Goal: Answer question/provide support

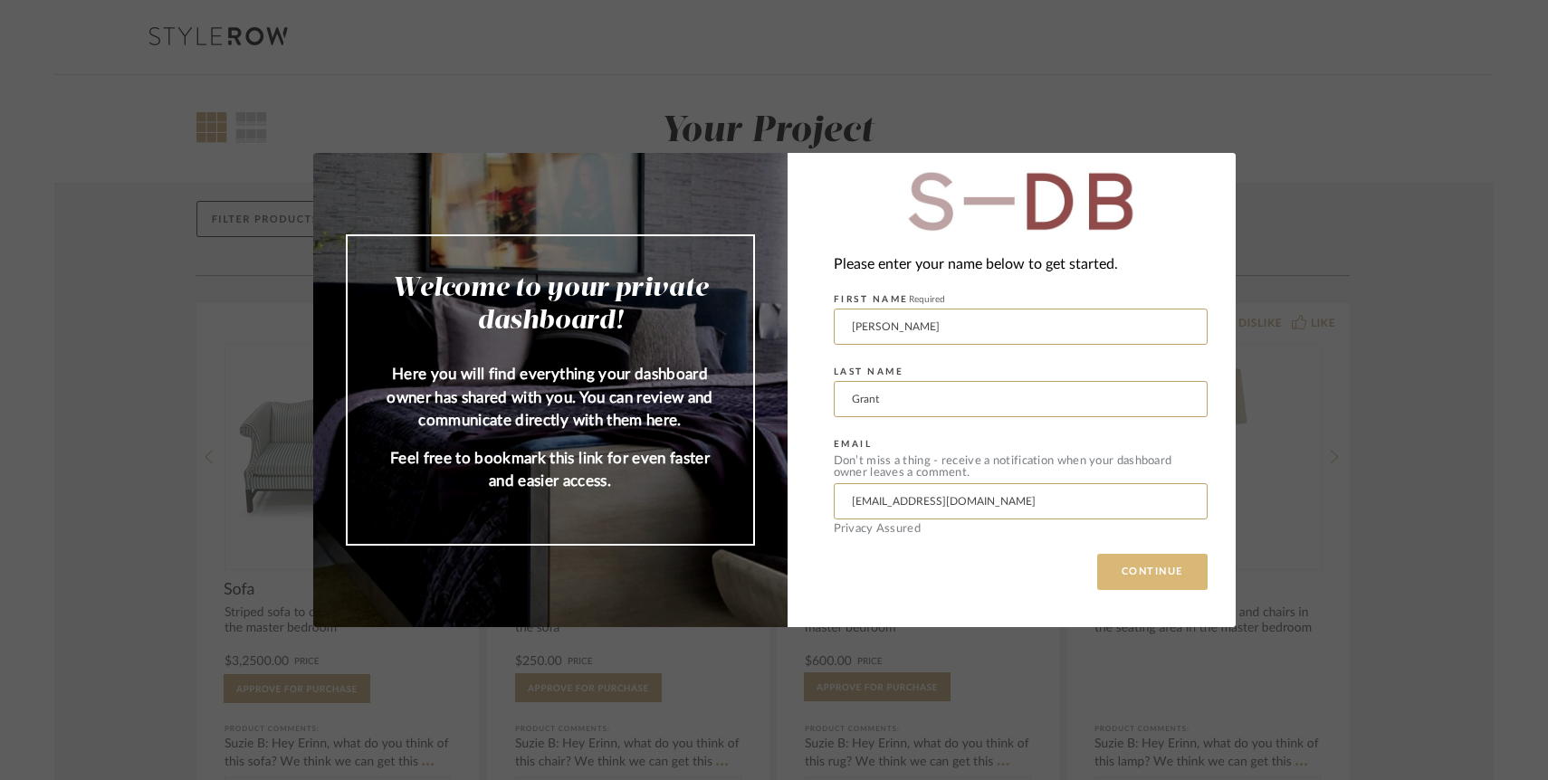
click at [1162, 580] on button "CONTINUE" at bounding box center [1152, 572] width 110 height 36
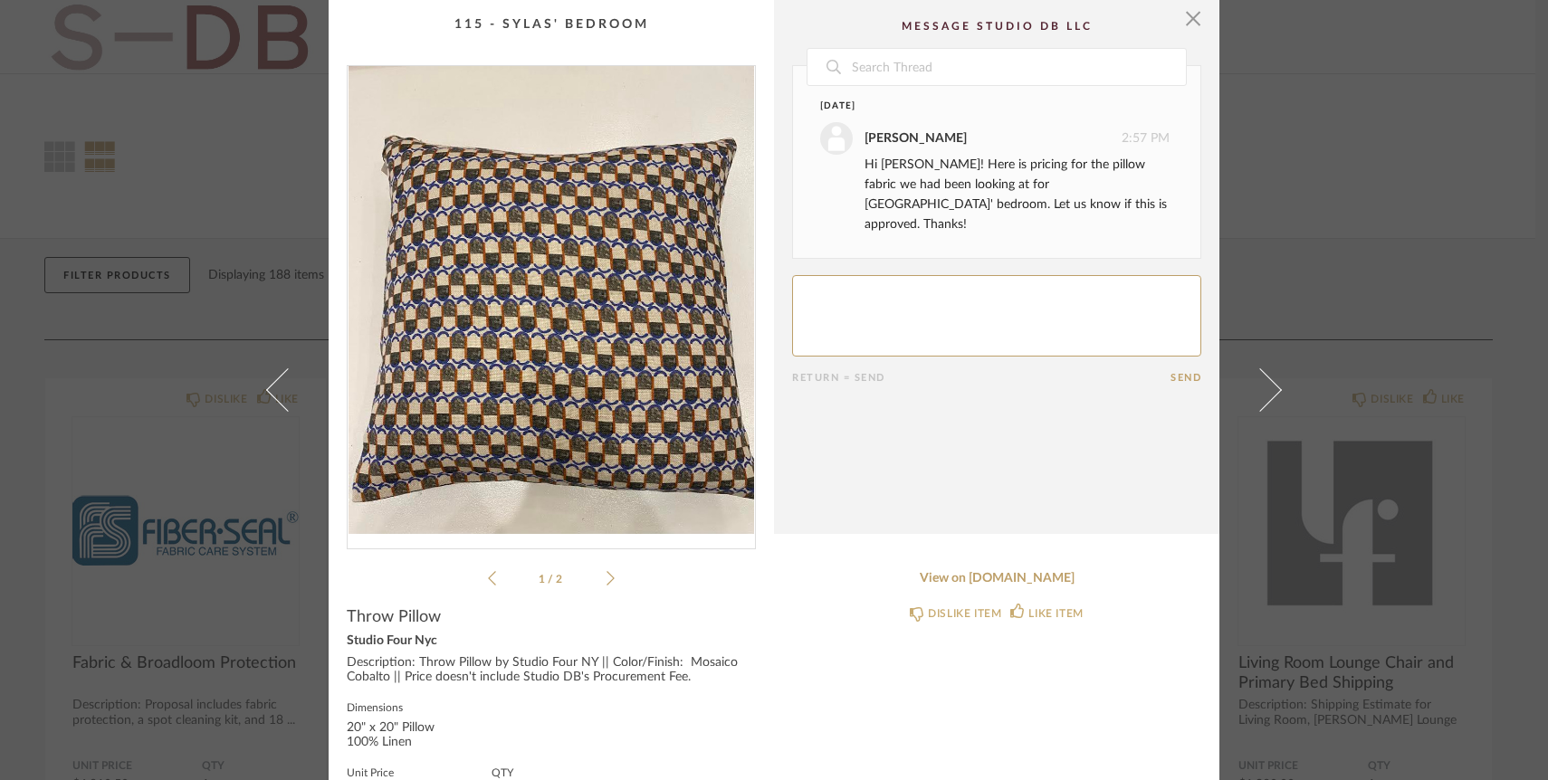
click at [1061, 275] on textarea at bounding box center [996, 315] width 409 height 81
type textarea "It's perfect!"
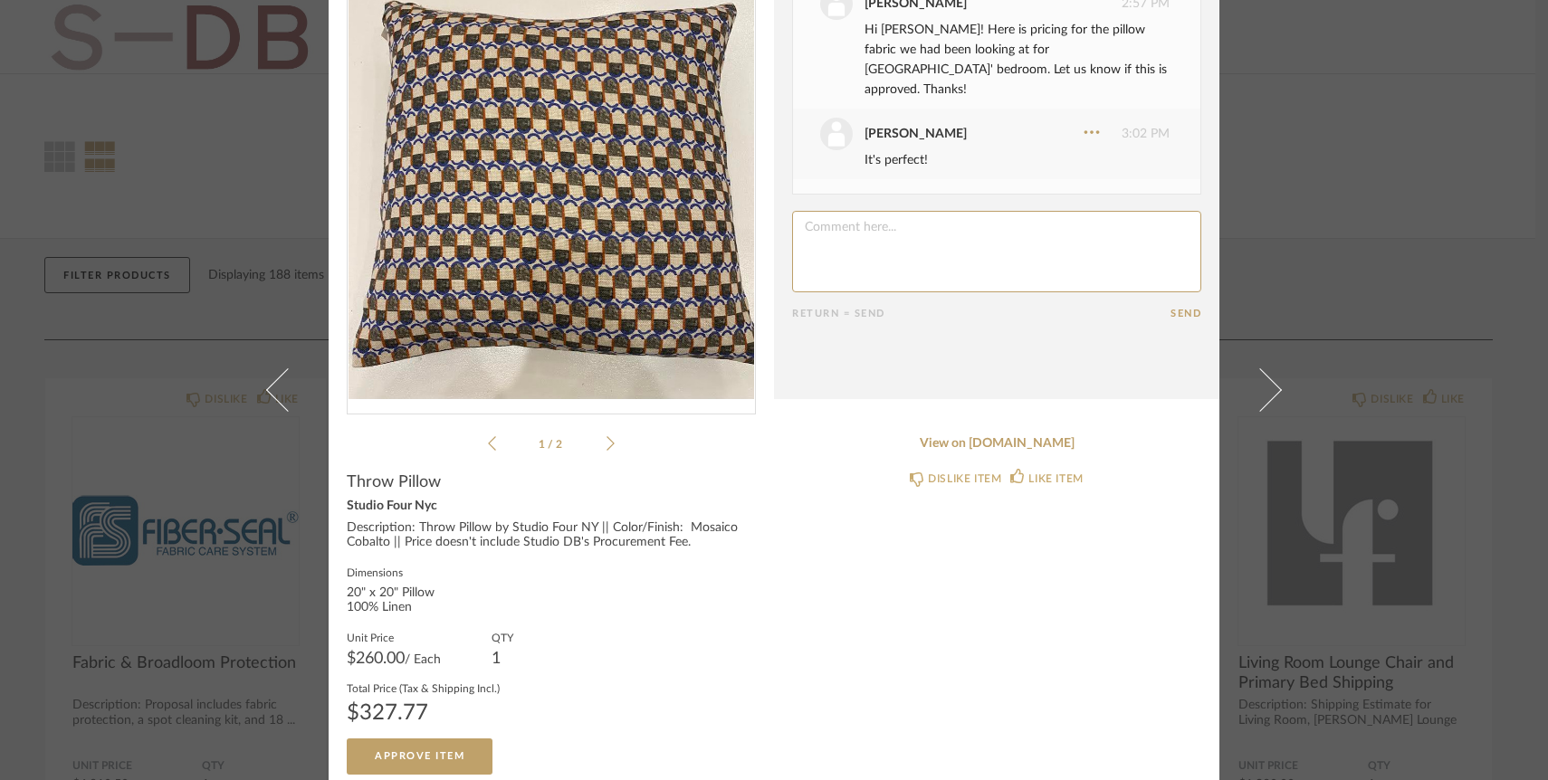
scroll to position [148, 0]
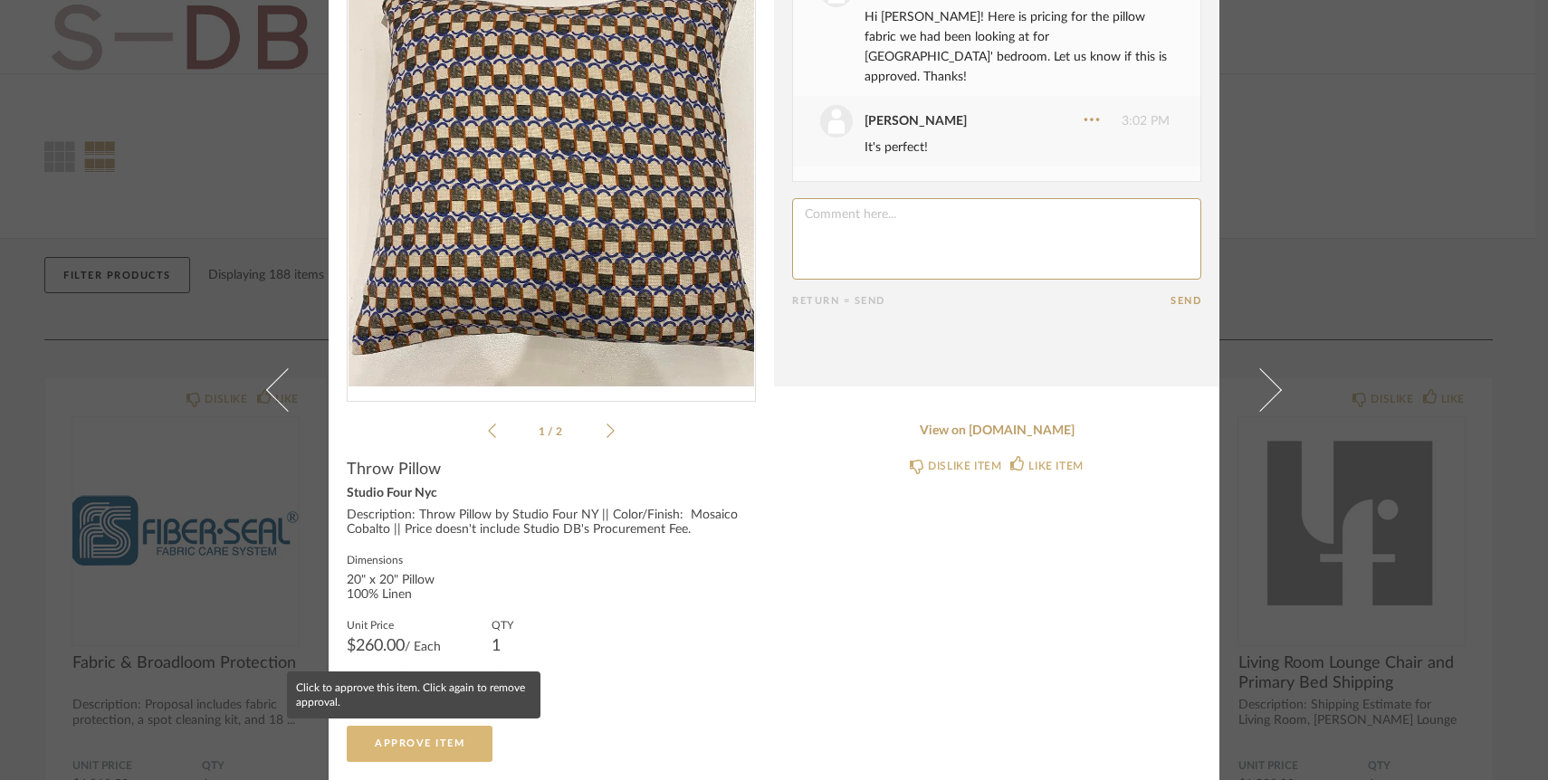
click at [412, 737] on button "Approve Item" at bounding box center [420, 744] width 146 height 36
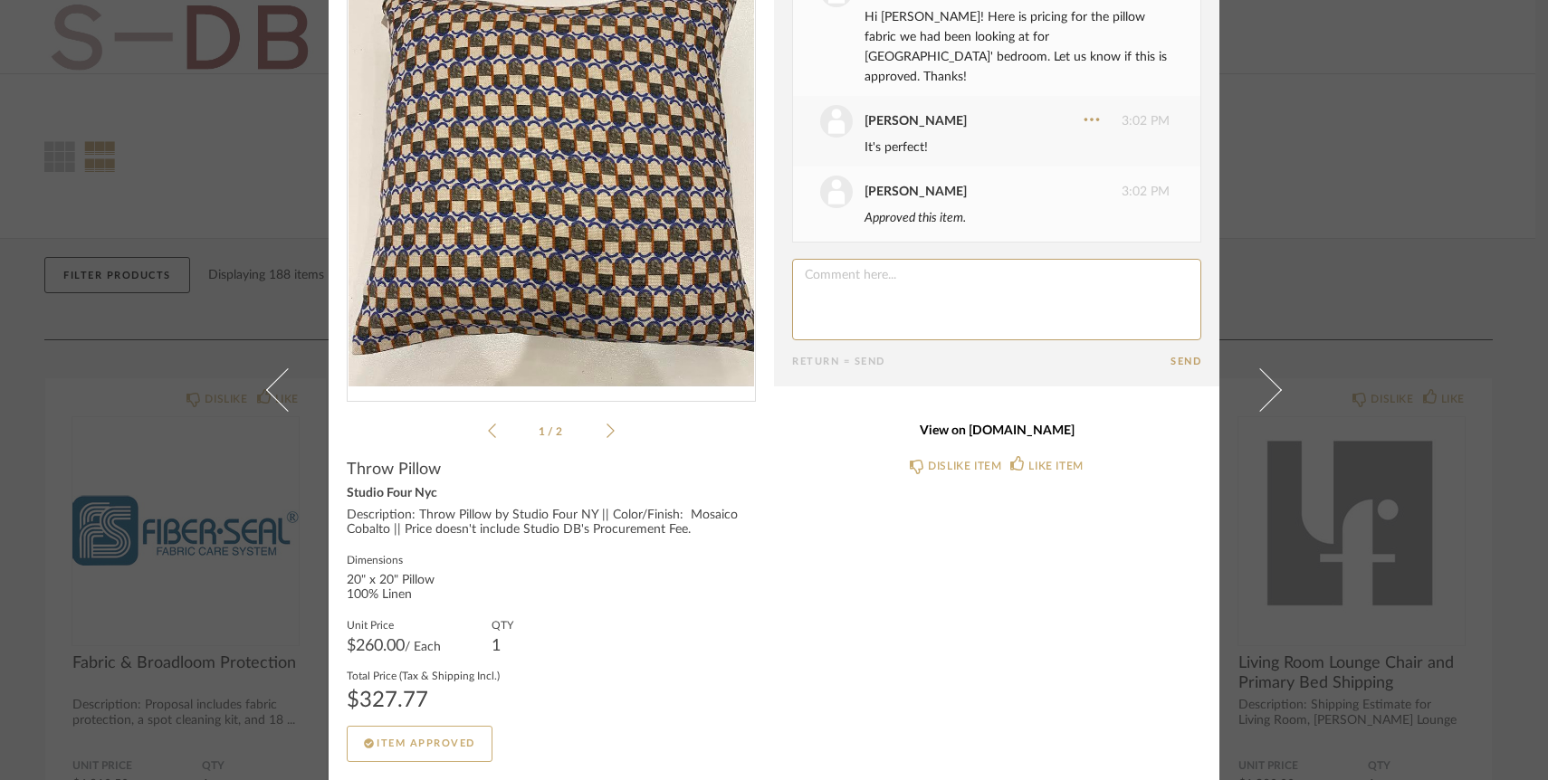
click at [1013, 433] on link "View on [DOMAIN_NAME]" at bounding box center [996, 431] width 409 height 15
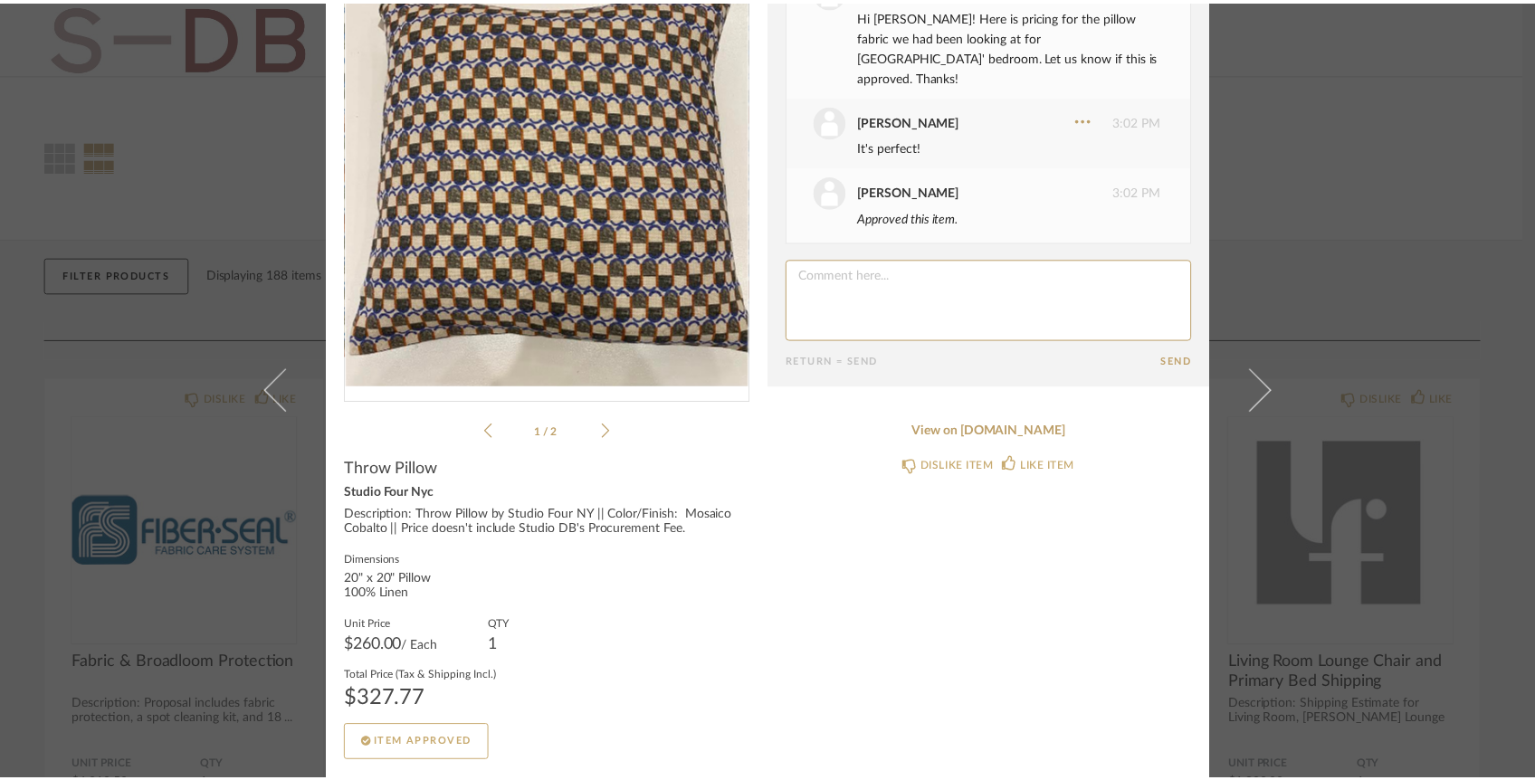
scroll to position [0, 0]
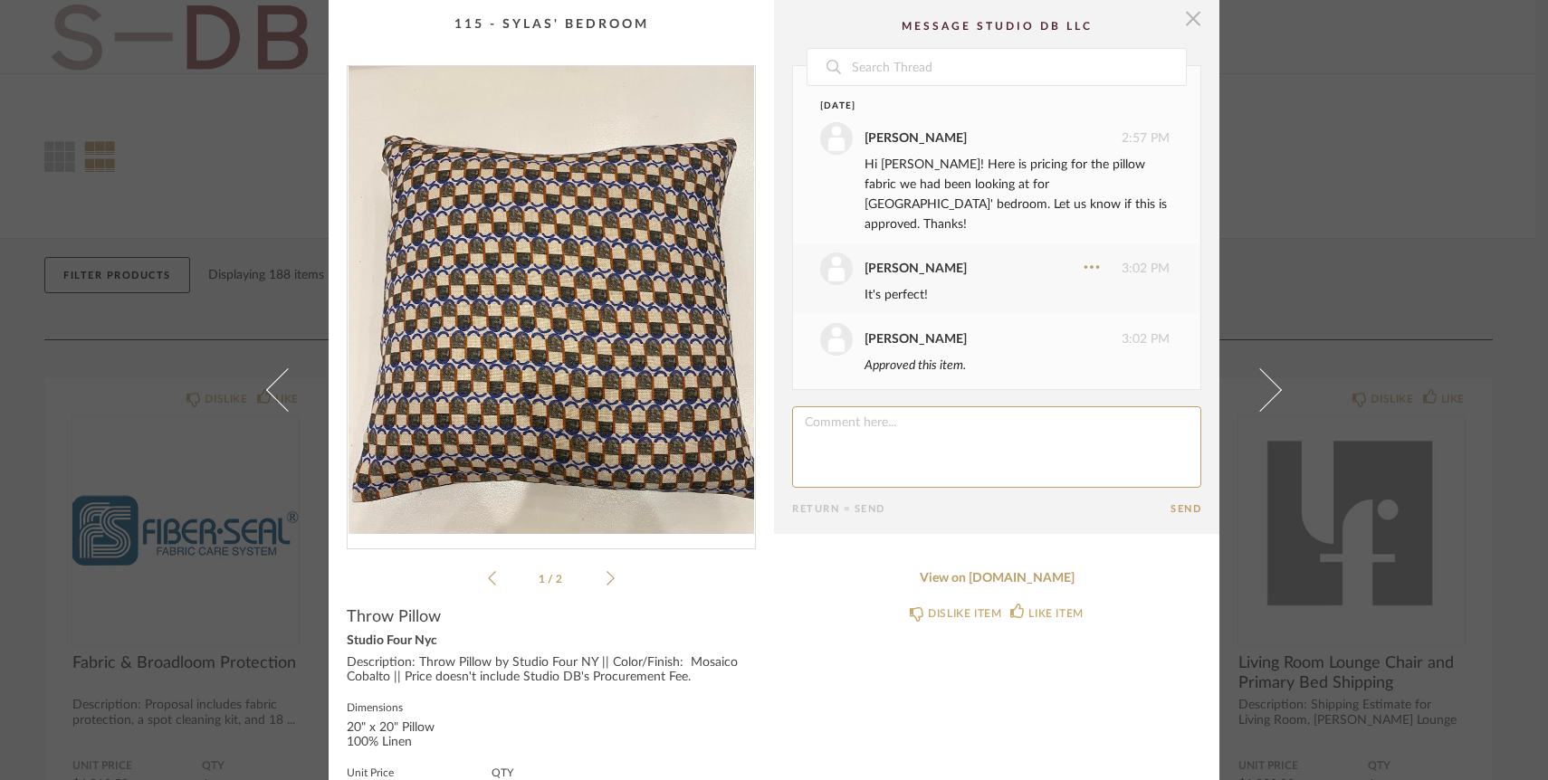
click at [1190, 25] on span "button" at bounding box center [1193, 18] width 36 height 36
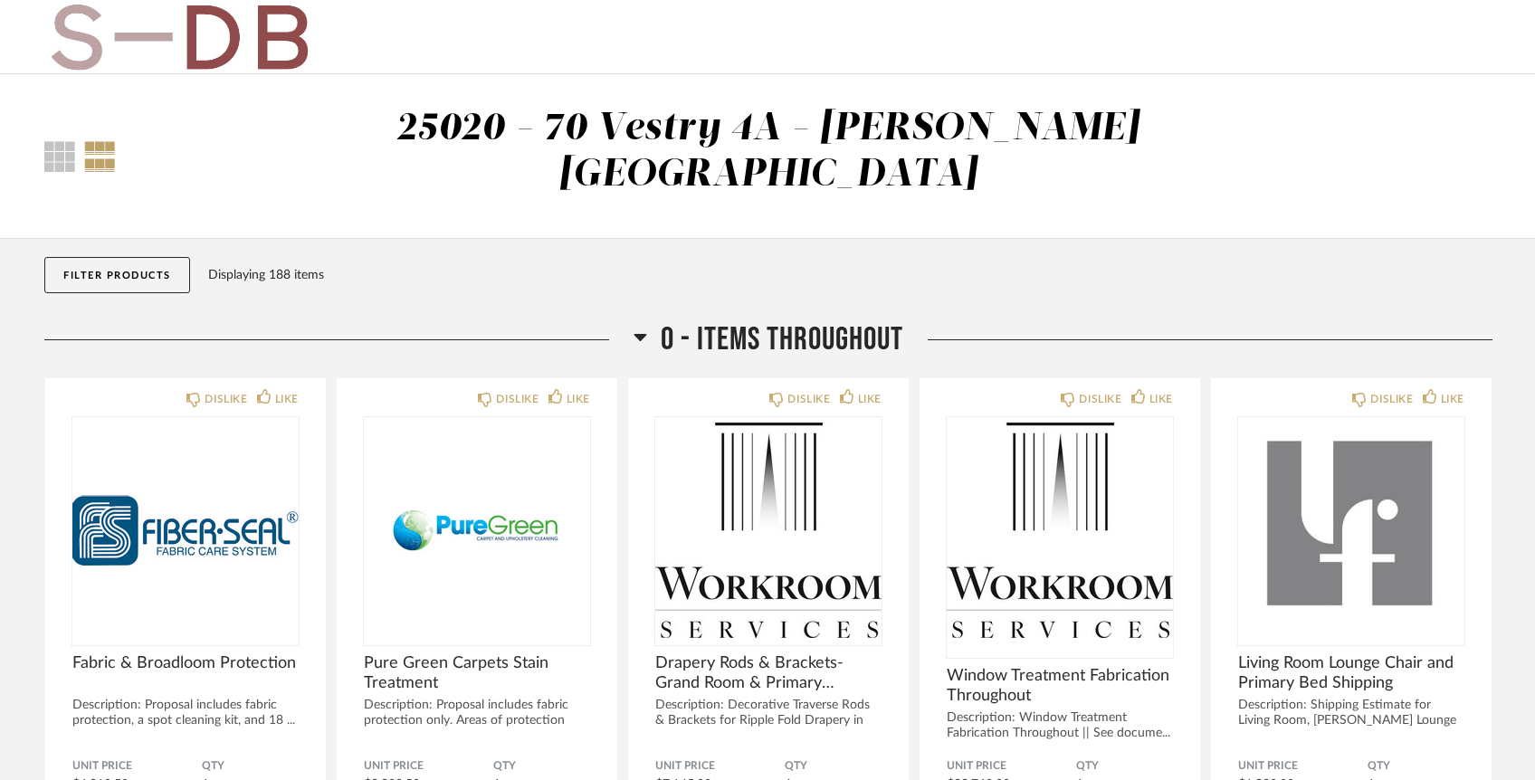
click at [90, 257] on button "Filter Products" at bounding box center [117, 275] width 146 height 36
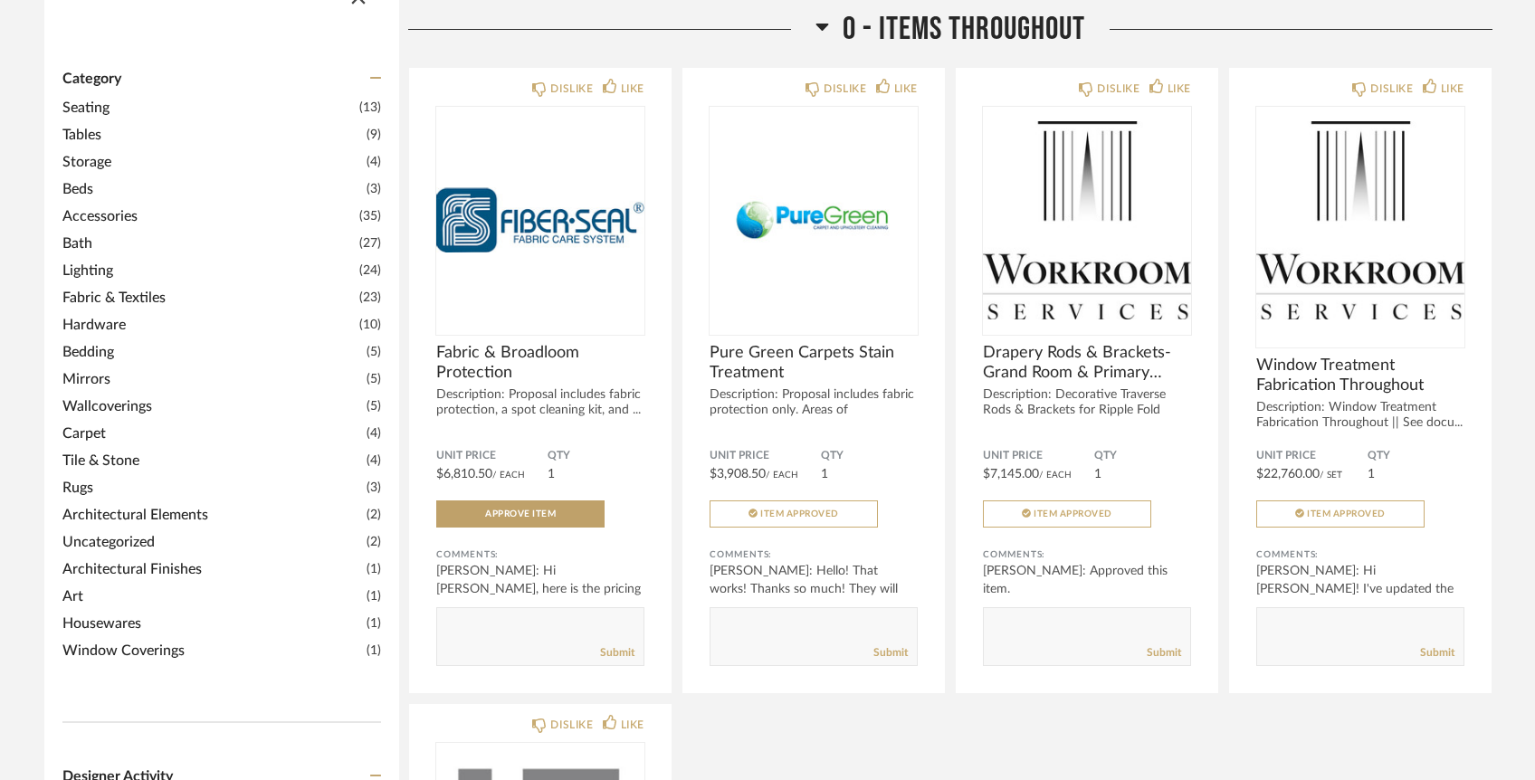
scroll to position [638, 0]
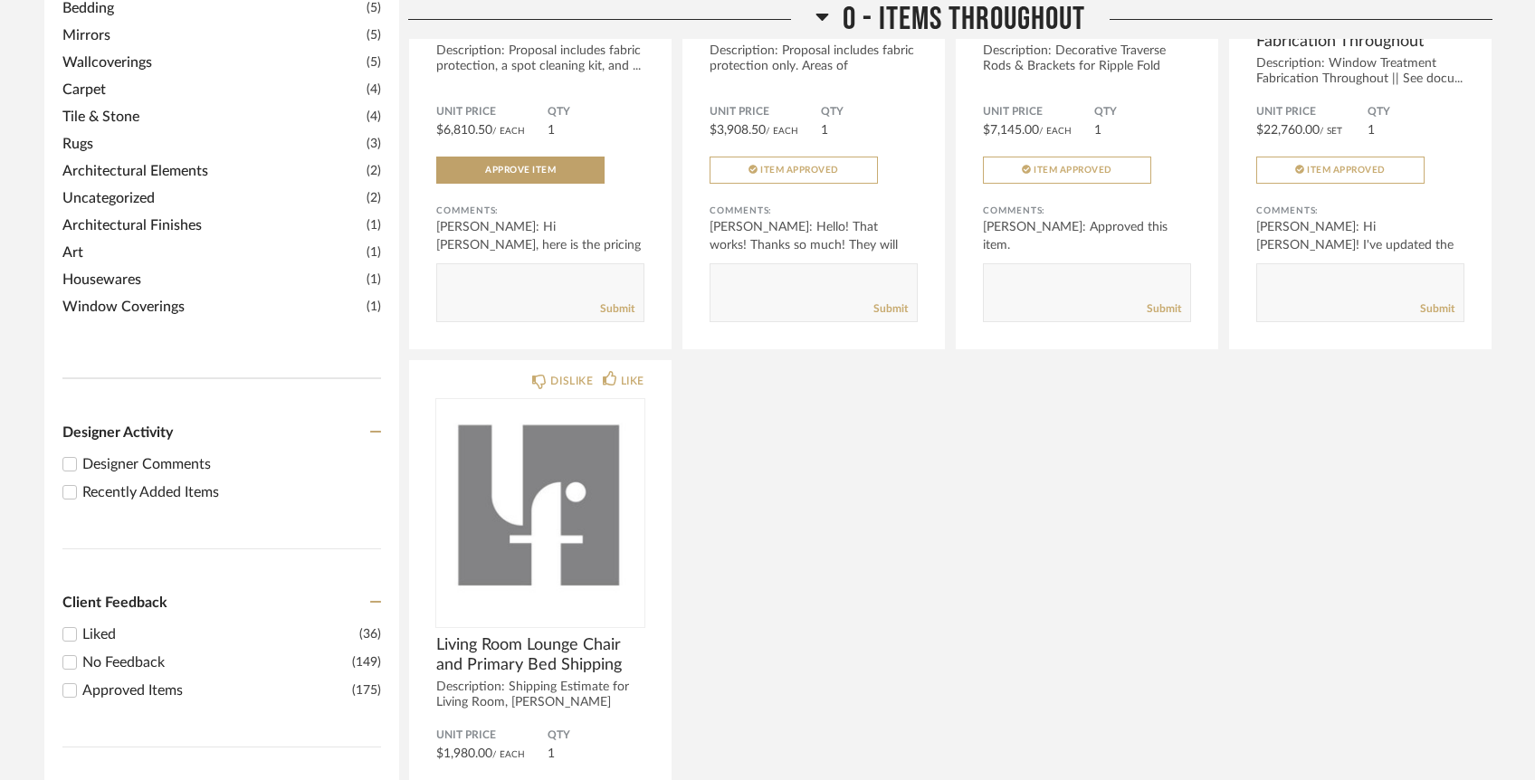
click at [106, 482] on div "Recently Added Items" at bounding box center [231, 493] width 299 height 22
click at [81, 482] on input "Recently Added Items" at bounding box center [70, 493] width 22 height 22
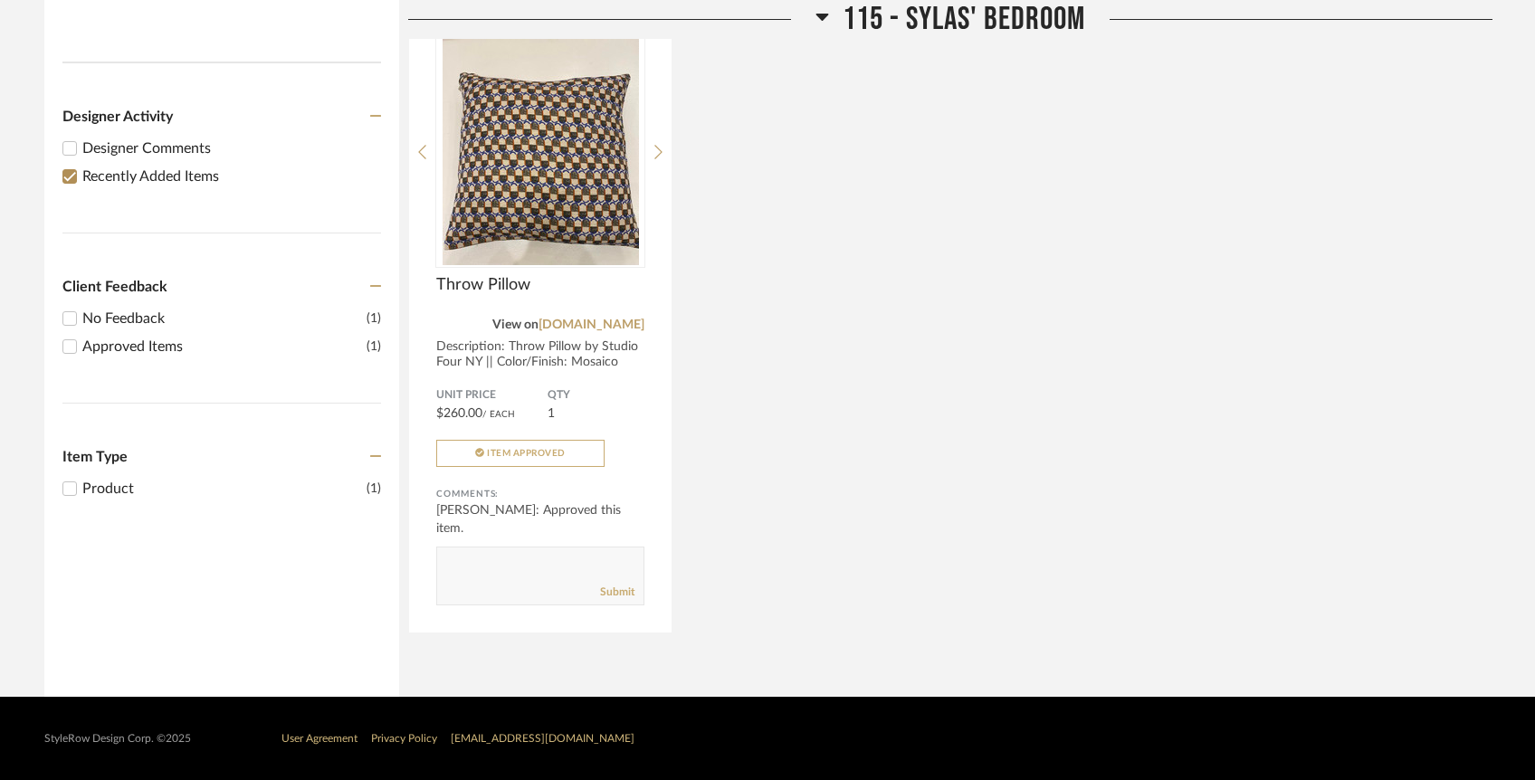
scroll to position [366, 0]
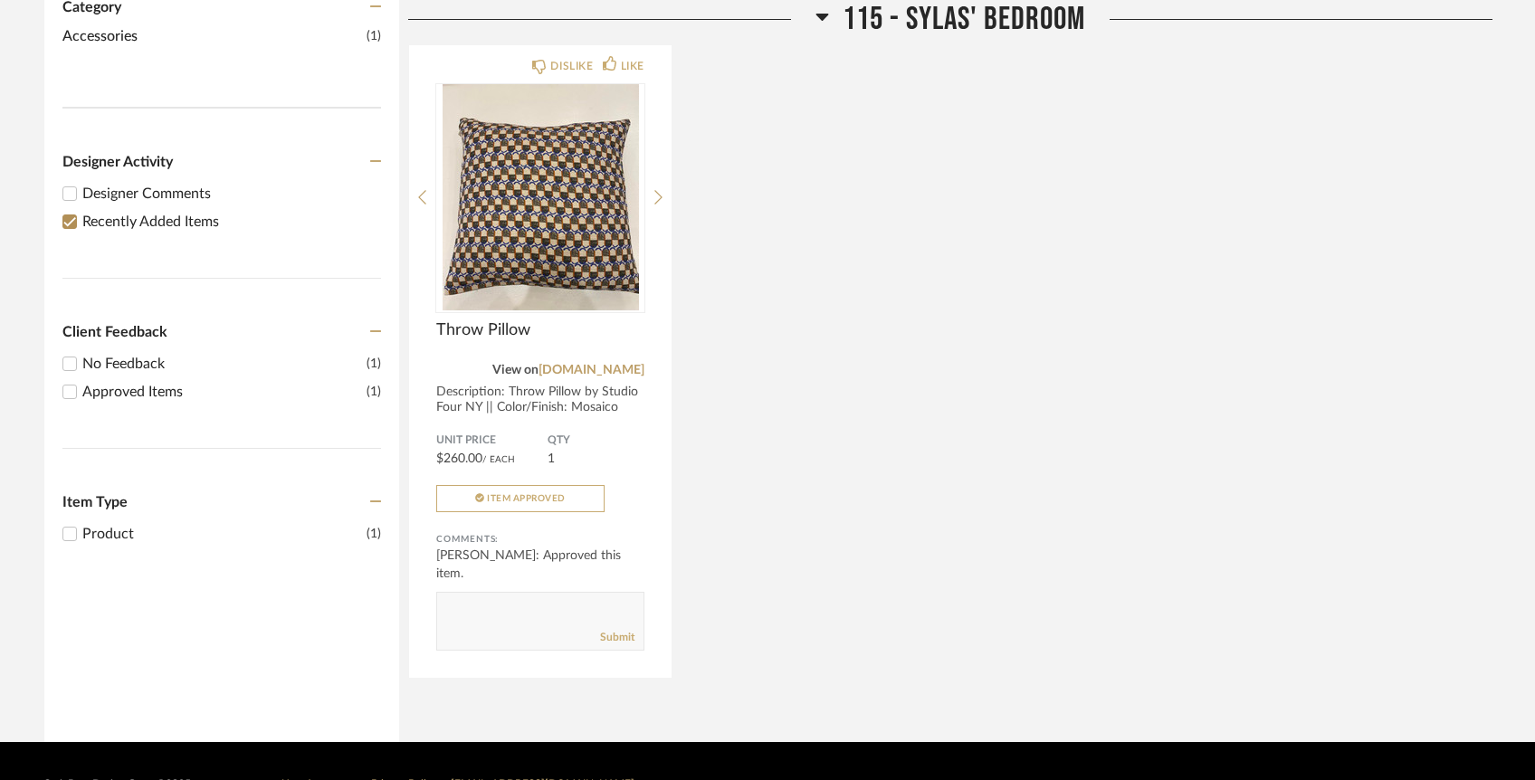
click at [65, 211] on input "Recently Added Items" at bounding box center [70, 222] width 22 height 22
checkbox input "false"
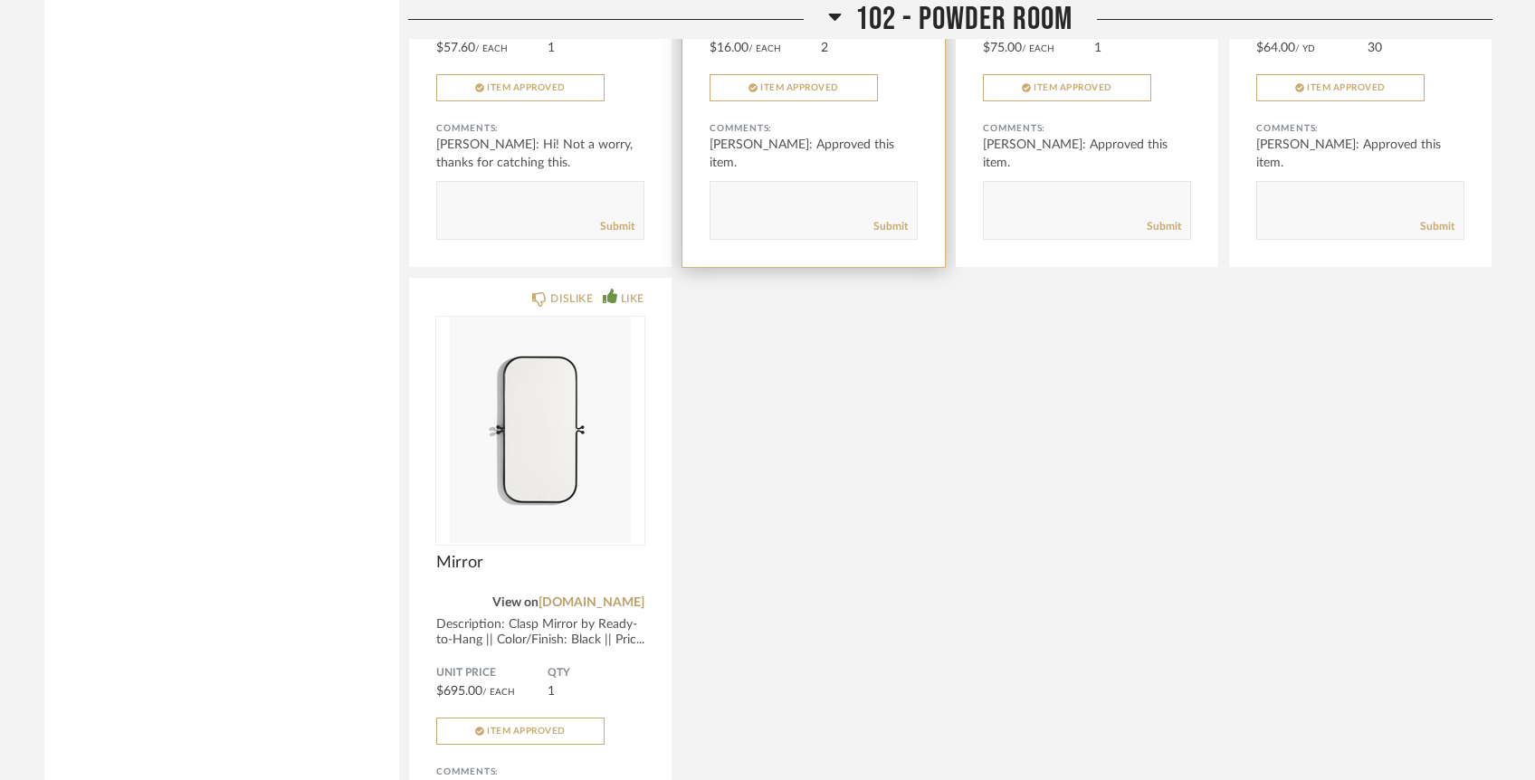
scroll to position [3860, 0]
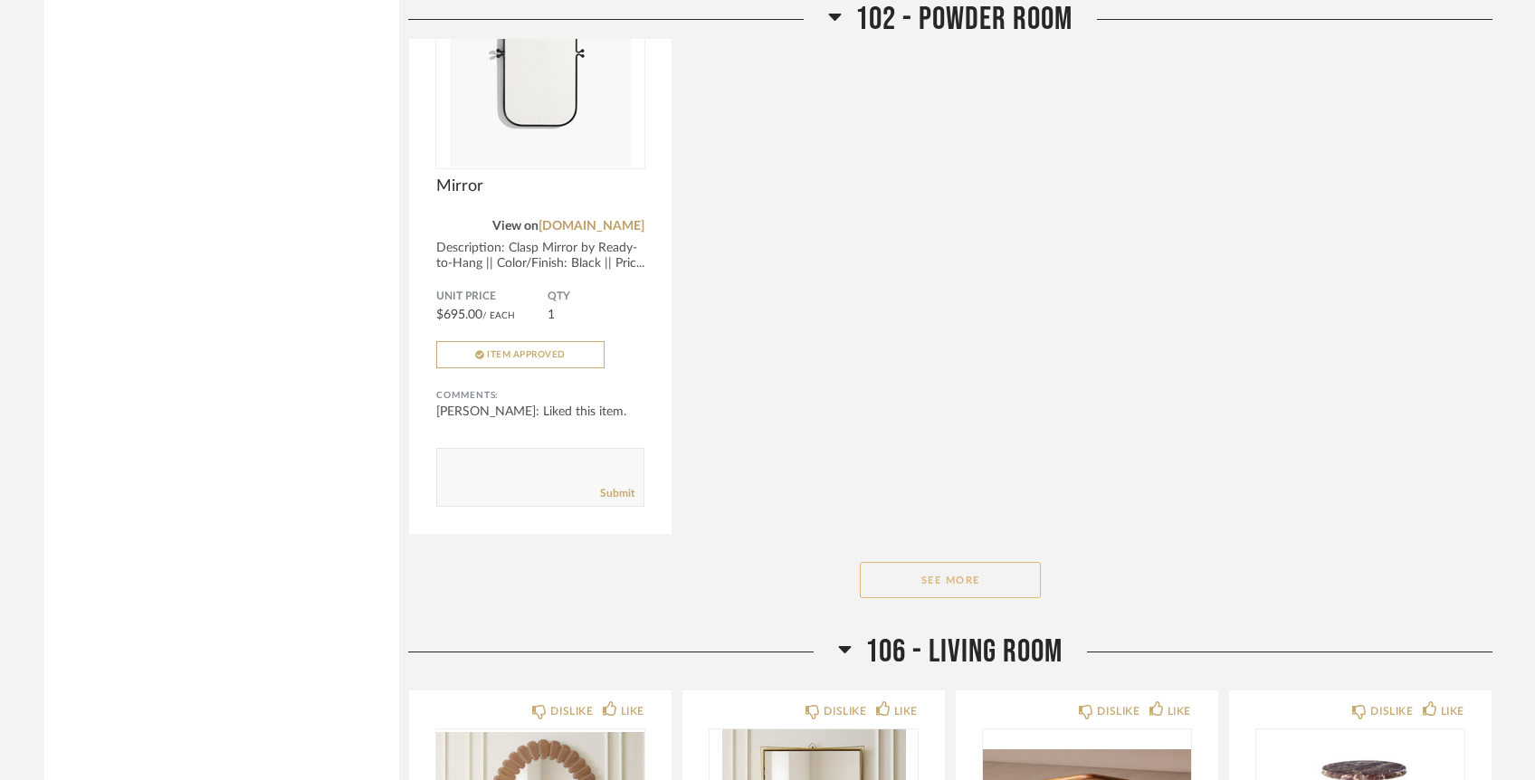
click at [937, 562] on button "See More" at bounding box center [950, 580] width 181 height 36
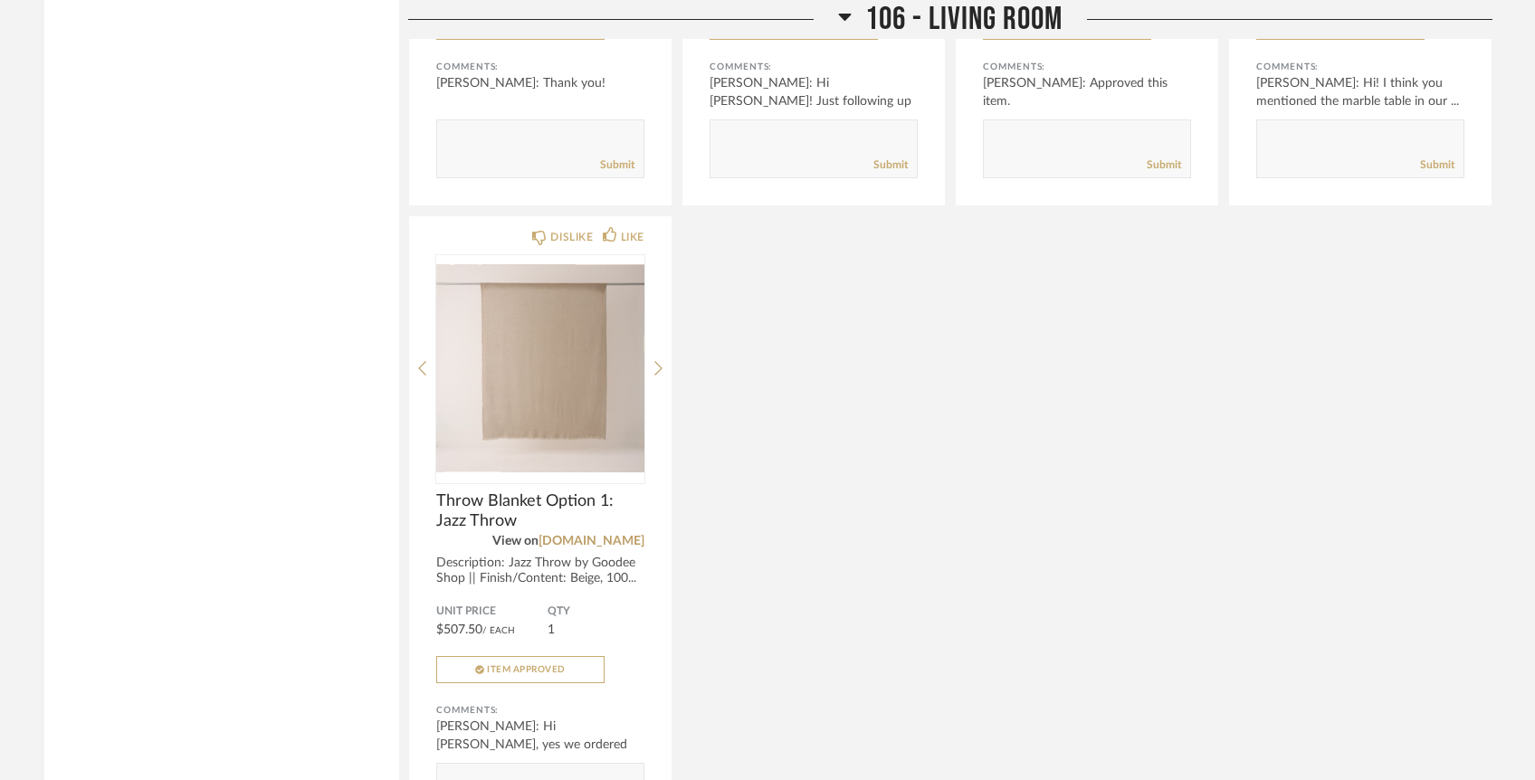
scroll to position [5252, 0]
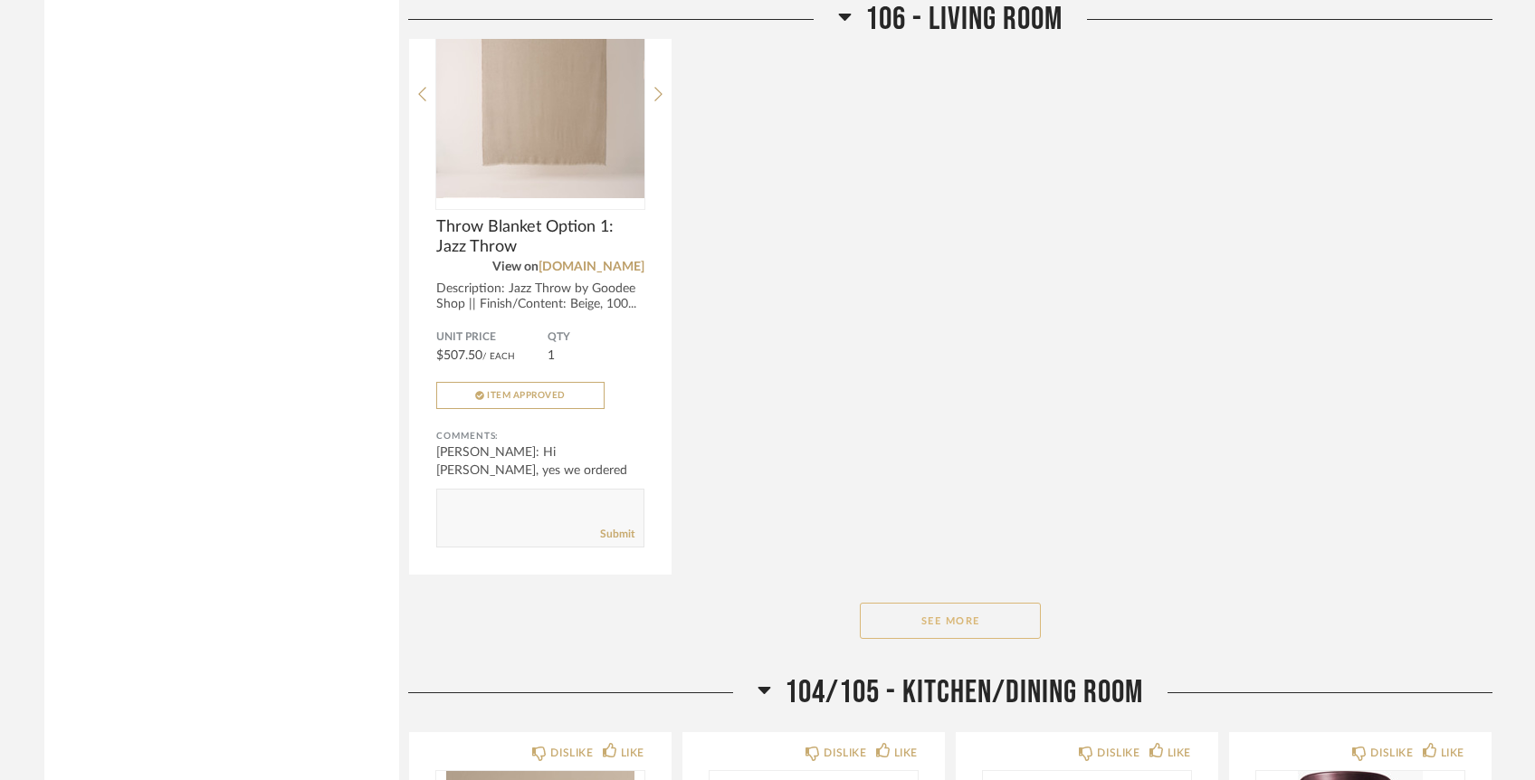
click at [949, 603] on button "See More" at bounding box center [950, 621] width 181 height 36
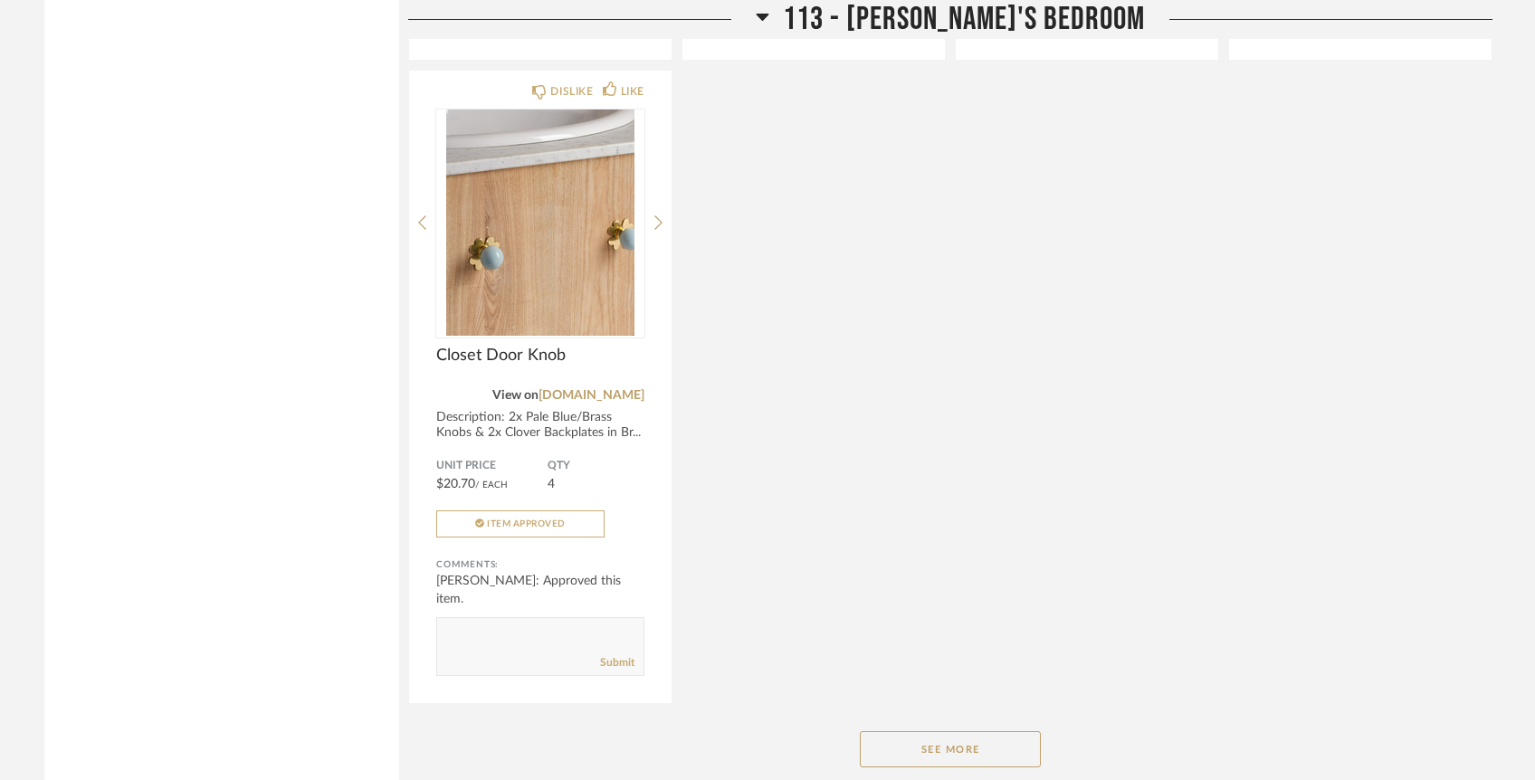
scroll to position [15513, 0]
click at [953, 727] on button "See More" at bounding box center [950, 745] width 181 height 36
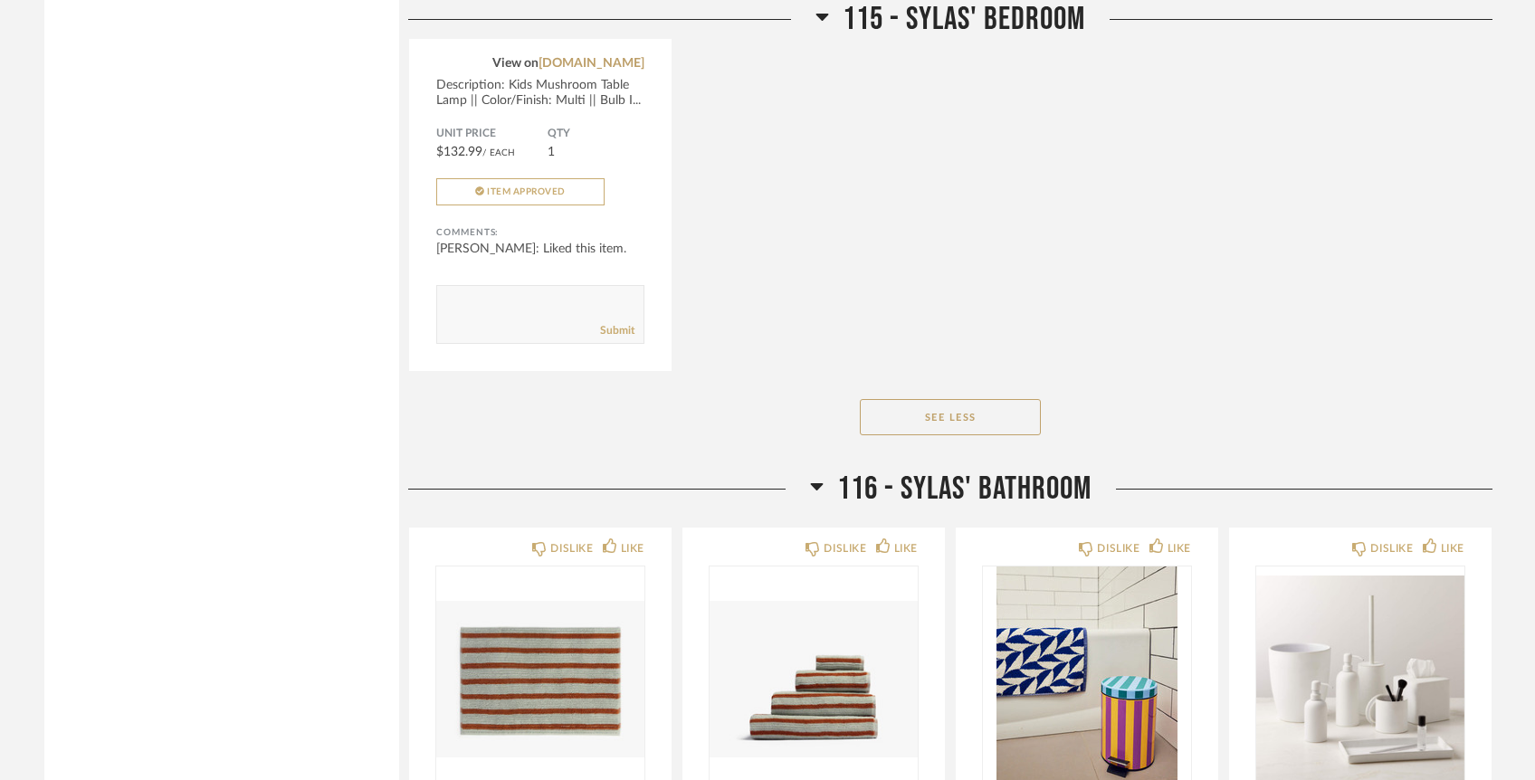
scroll to position [22231, 0]
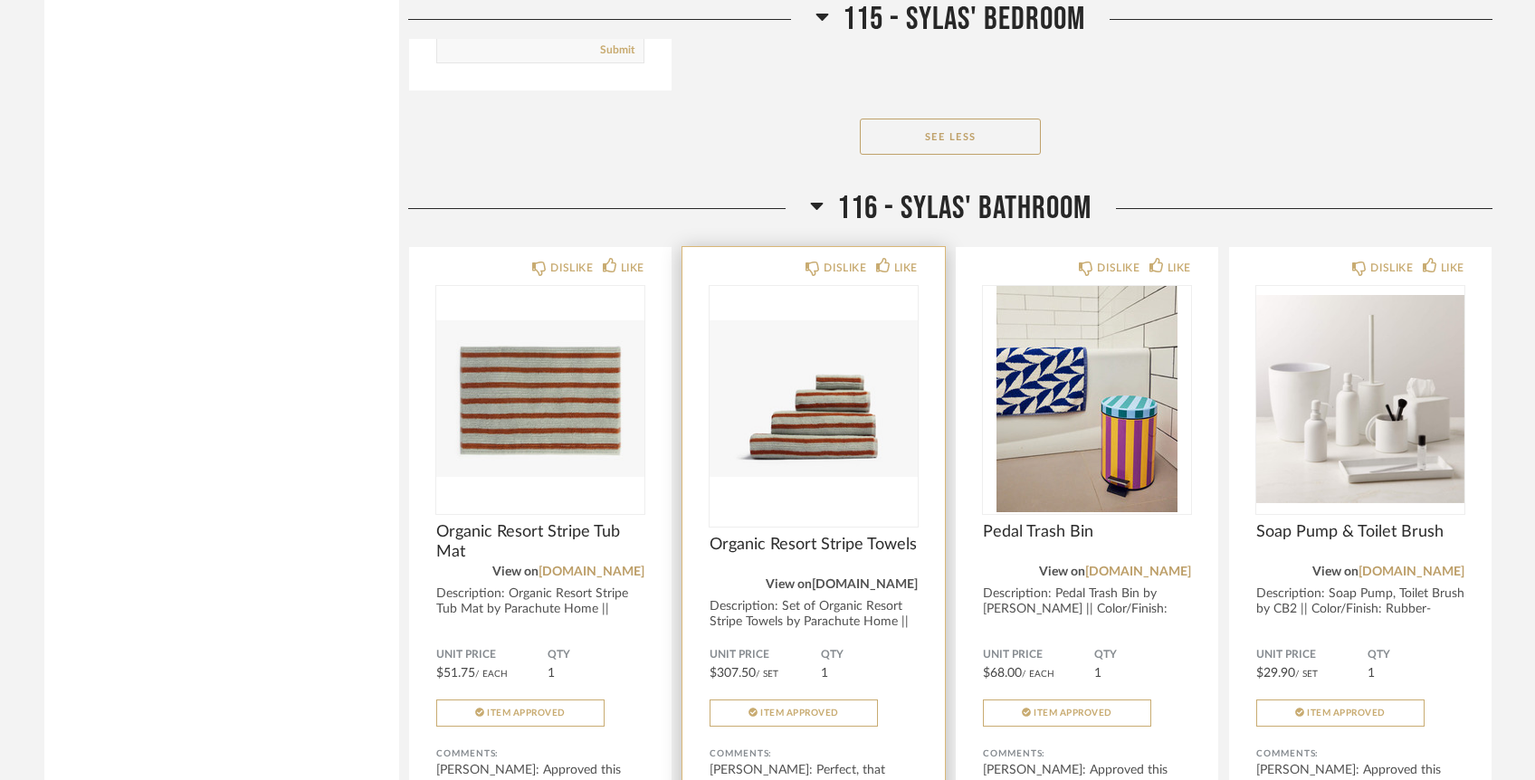
click at [818, 578] on link "[DOMAIN_NAME]" at bounding box center [865, 584] width 106 height 13
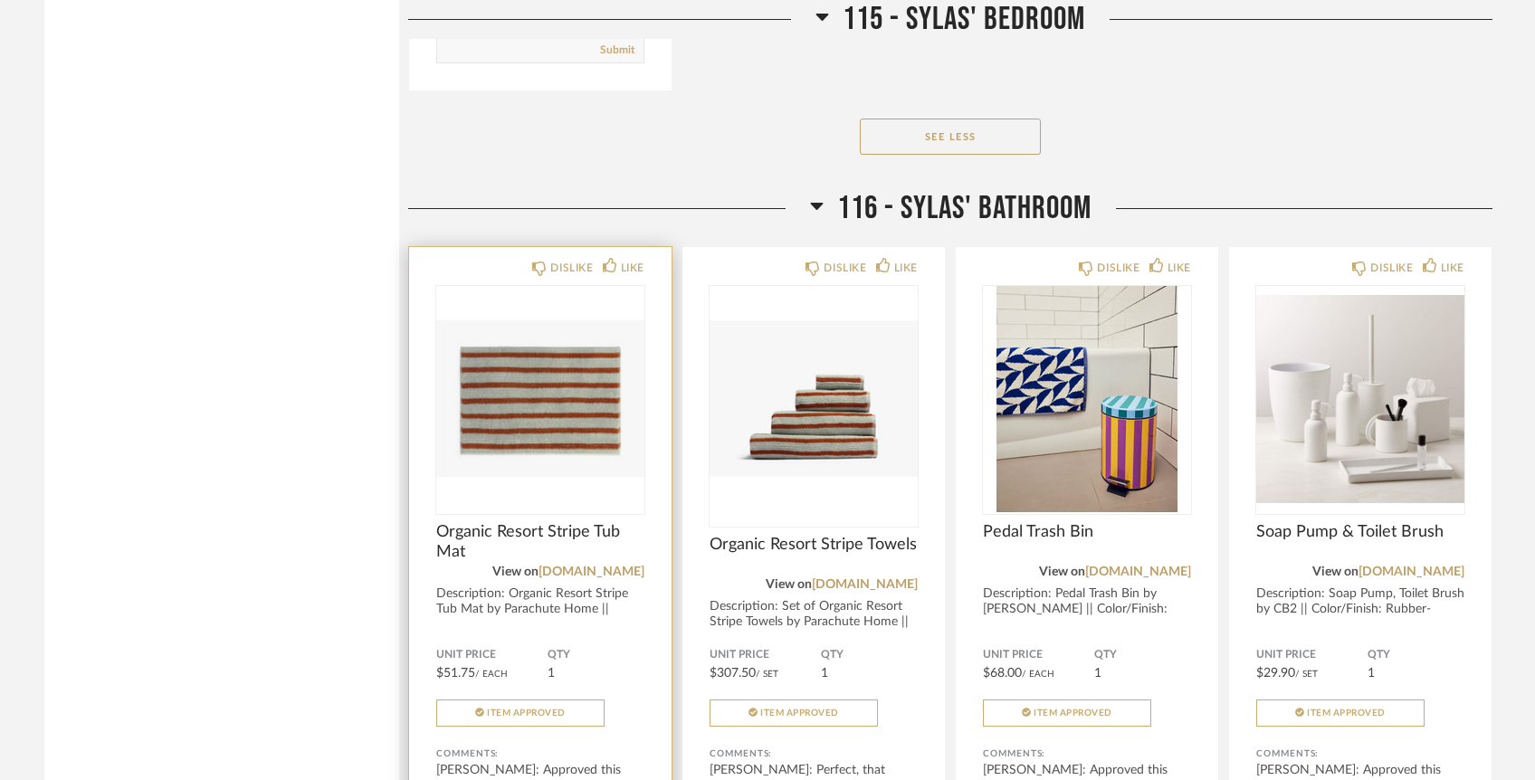
click at [617, 527] on span "Organic Resort Stripe Tub Mat" at bounding box center [540, 542] width 208 height 40
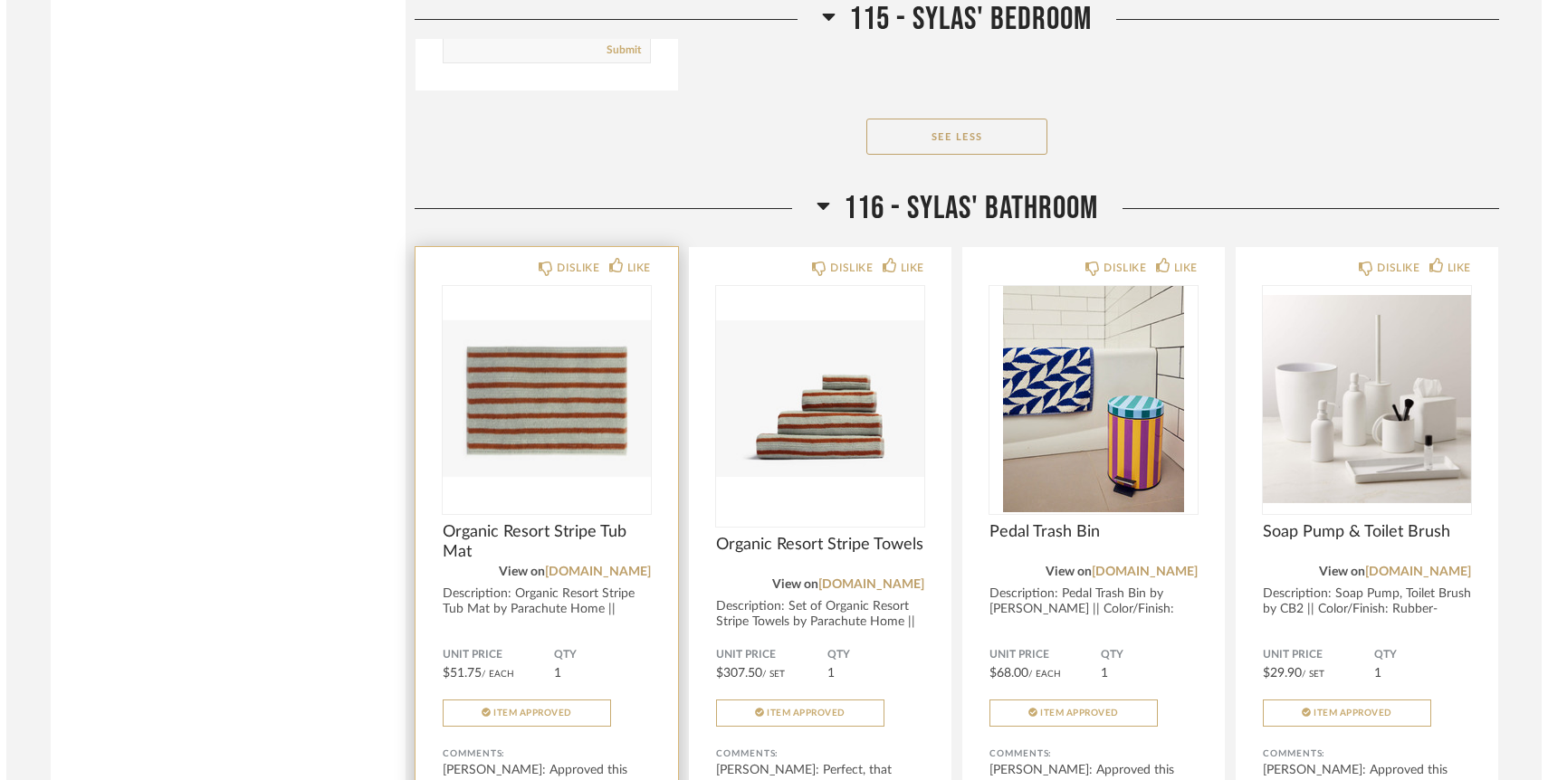
scroll to position [0, 0]
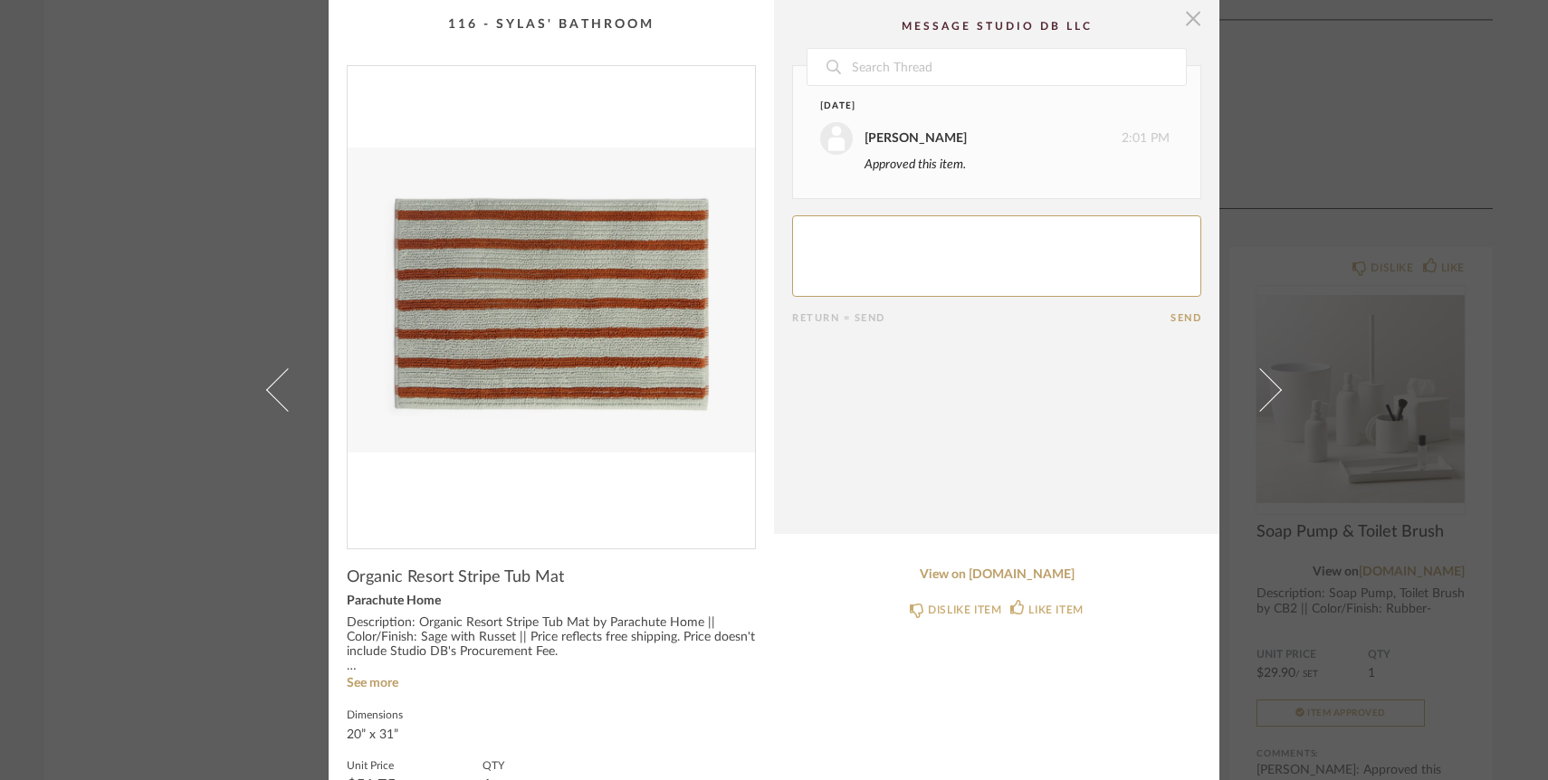
click at [1193, 17] on span "button" at bounding box center [1193, 18] width 36 height 36
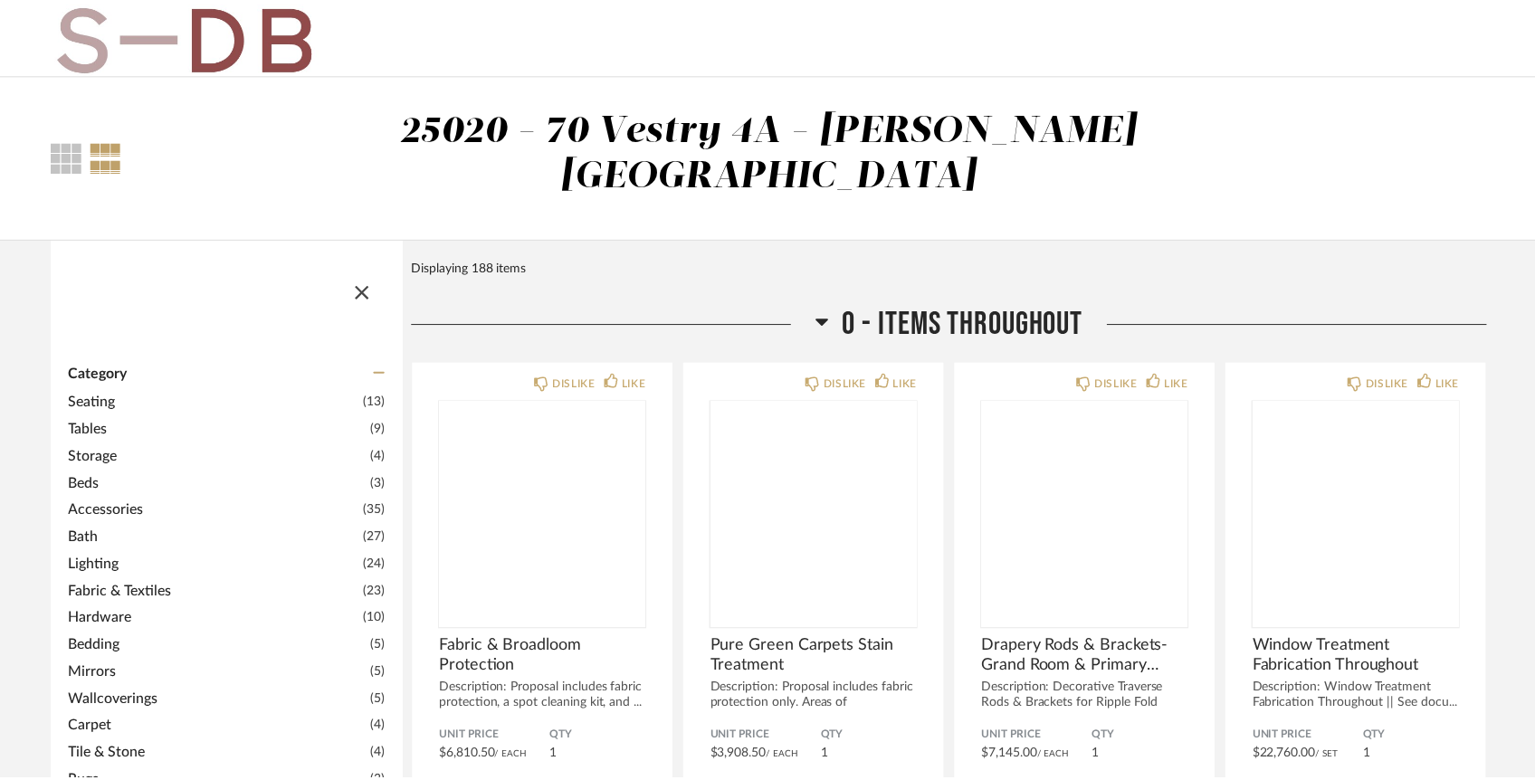
scroll to position [22231, 0]
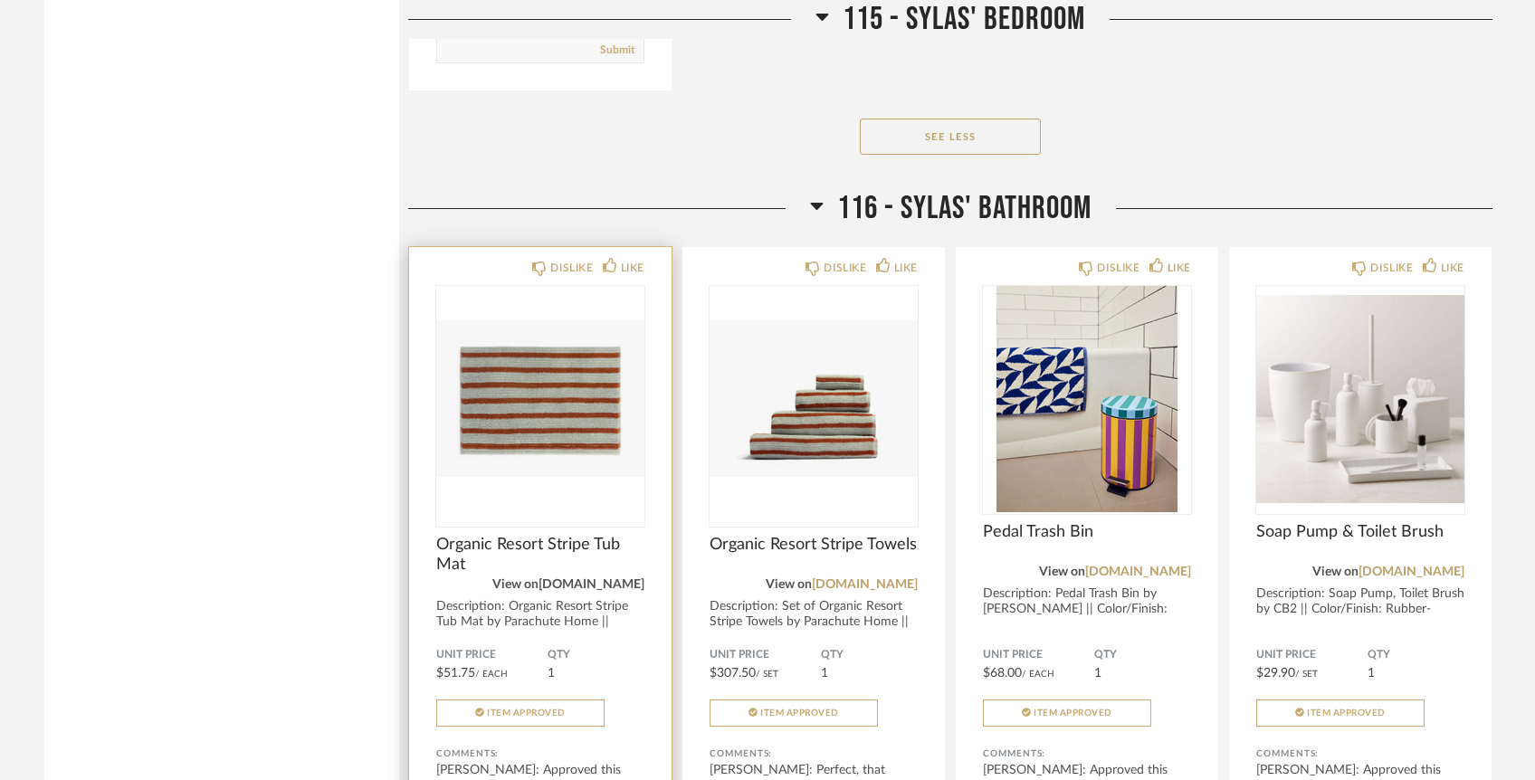
click at [578, 578] on link "[DOMAIN_NAME]" at bounding box center [592, 584] width 106 height 13
